Goal: Task Accomplishment & Management: Use online tool/utility

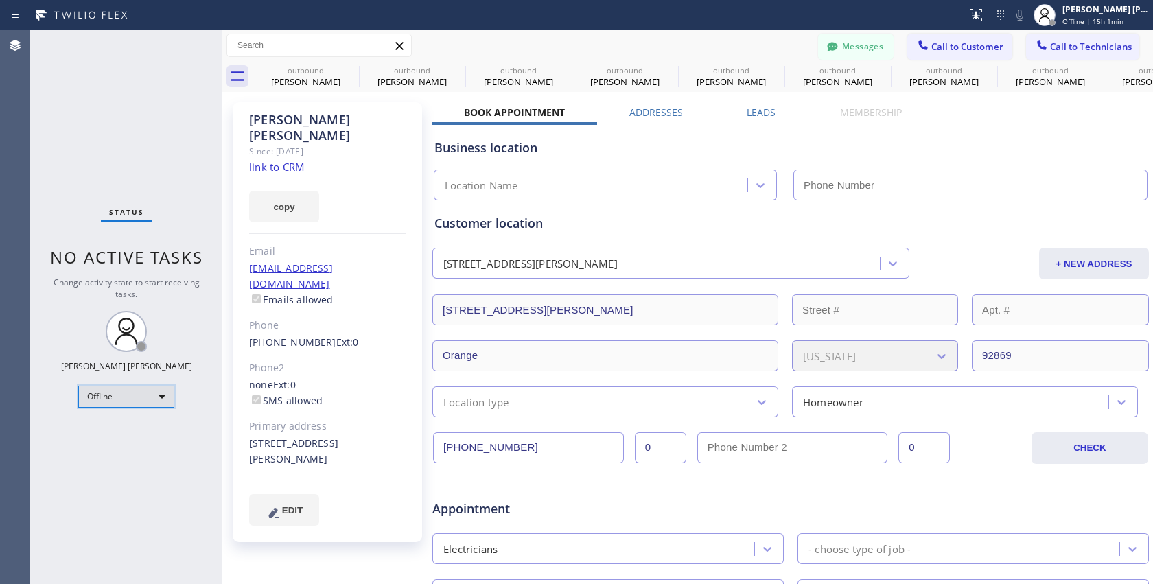
click at [143, 401] on div "Offline" at bounding box center [126, 397] width 96 height 22
click at [281, 148] on div at bounding box center [576, 292] width 1153 height 584
click at [281, 160] on link "link to CRM" at bounding box center [277, 167] width 56 height 14
click at [159, 398] on div "Offline" at bounding box center [126, 397] width 96 height 22
click at [117, 431] on li "Available" at bounding box center [125, 431] width 93 height 16
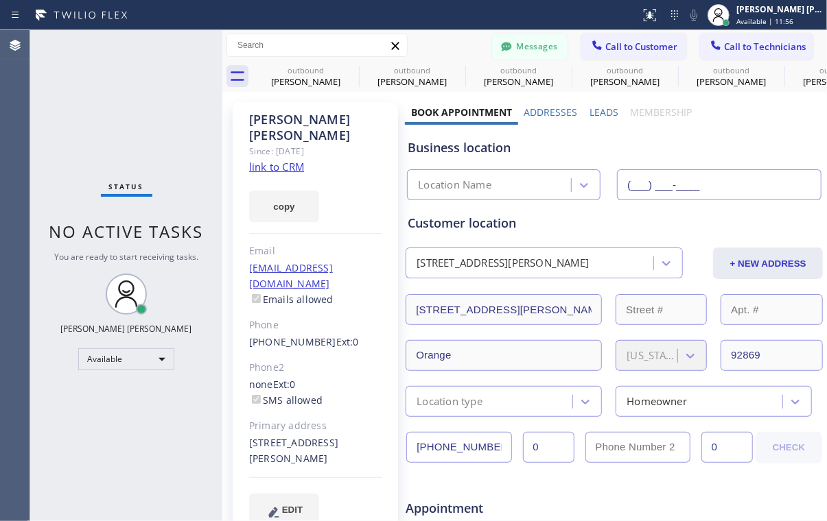
type input "(___) ___-____"
drag, startPoint x: 115, startPoint y: 418, endPoint x: 505, endPoint y: 473, distance: 393.5
click at [115, 418] on div "Status No active tasks You are ready to start receiving tasks. [PERSON_NAME] [P…" at bounding box center [126, 275] width 192 height 491
type input "[PHONE_NUMBER]"
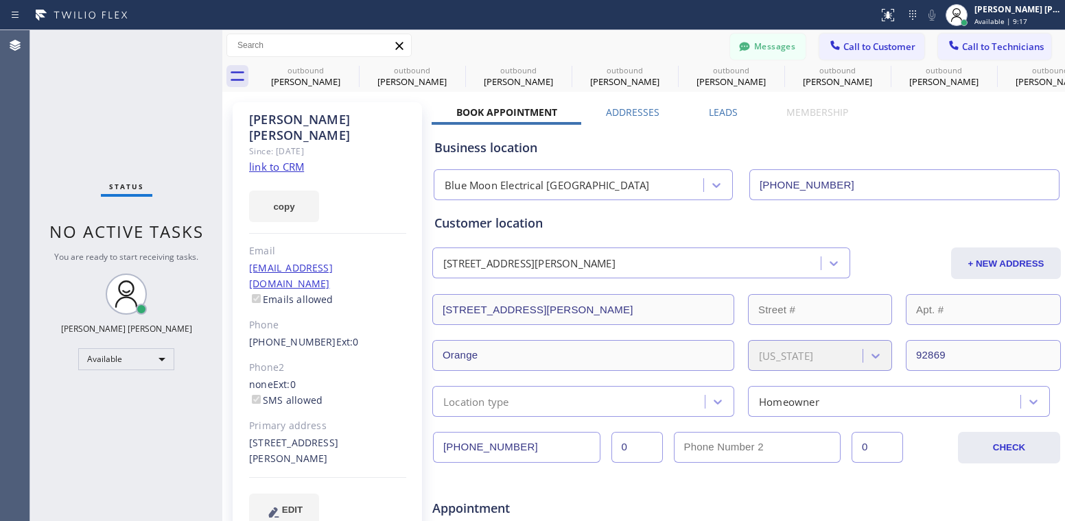
click at [667, 49] on div "Messages Call to Customer Call to Technicians Outbound call Location Search loc…" at bounding box center [643, 46] width 842 height 24
click at [166, 363] on div "Available" at bounding box center [126, 359] width 96 height 22
click at [130, 380] on li "Offline" at bounding box center [125, 377] width 93 height 16
